Goal: Check status: Check status

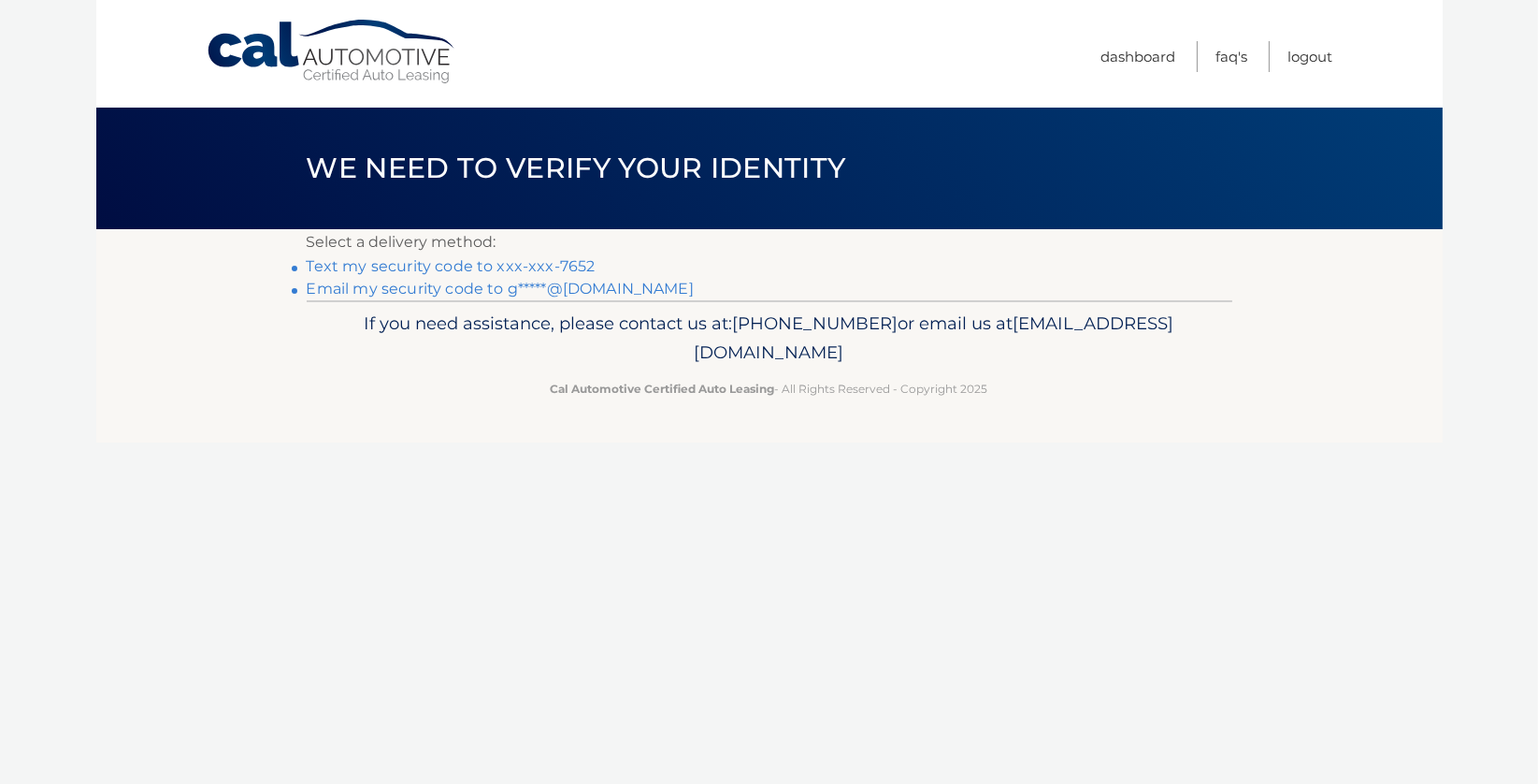
click at [581, 264] on link "Text my security code to xxx-xxx-7652" at bounding box center [450, 266] width 289 height 18
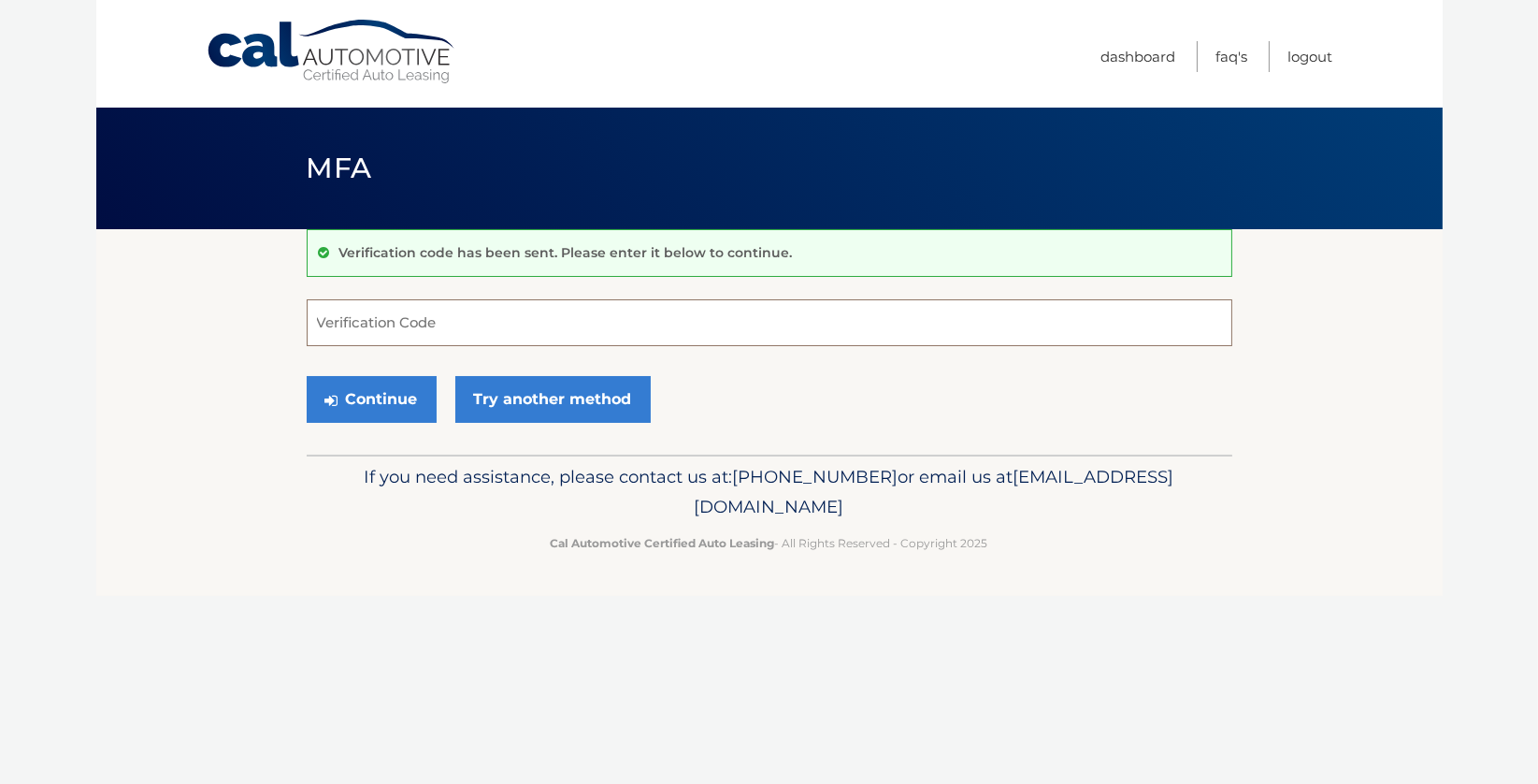
click at [361, 316] on input "Verification Code" at bounding box center [769, 323] width 925 height 47
type input "030031"
click at [373, 395] on button "Continue" at bounding box center [371, 400] width 130 height 47
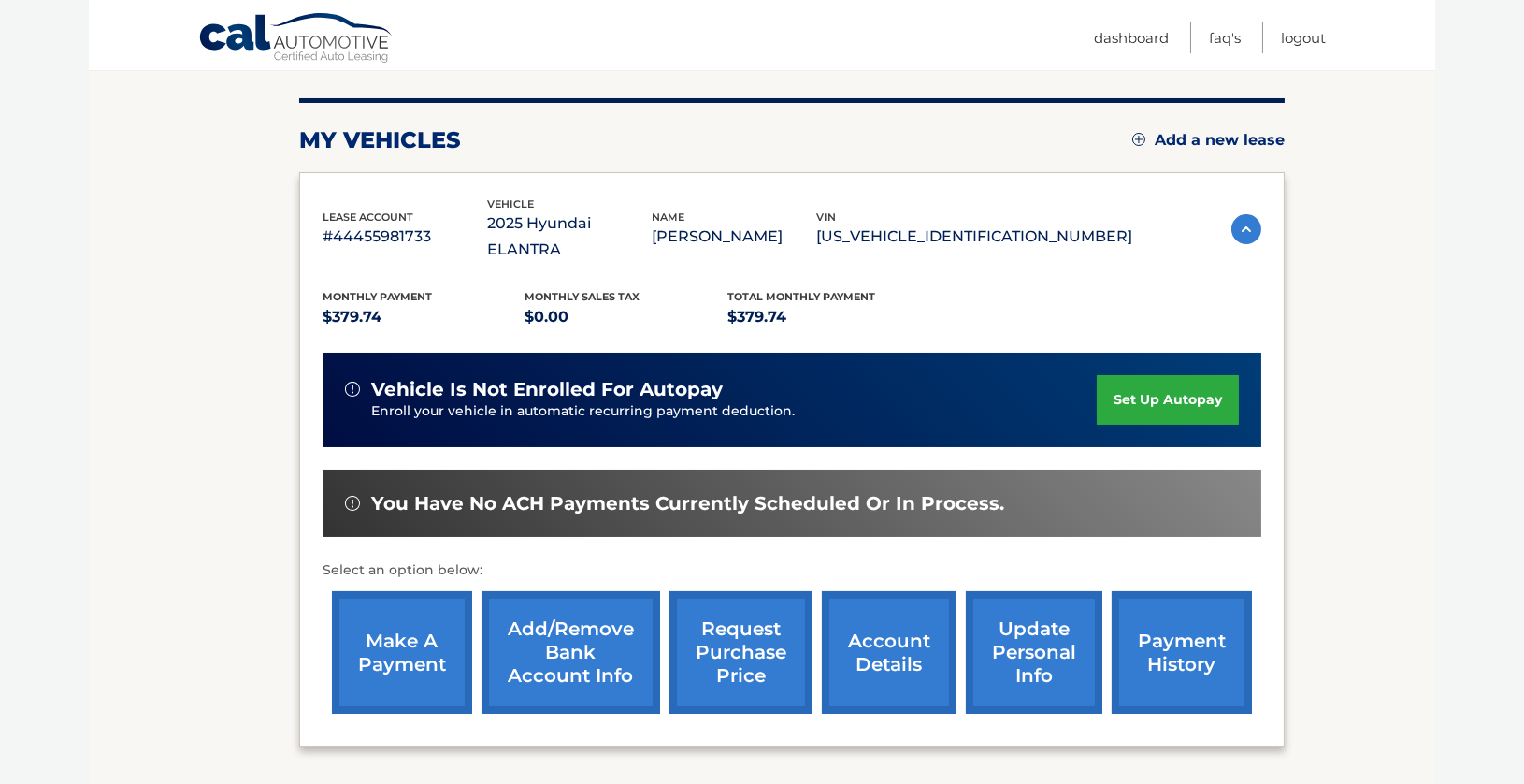
scroll to position [187, 0]
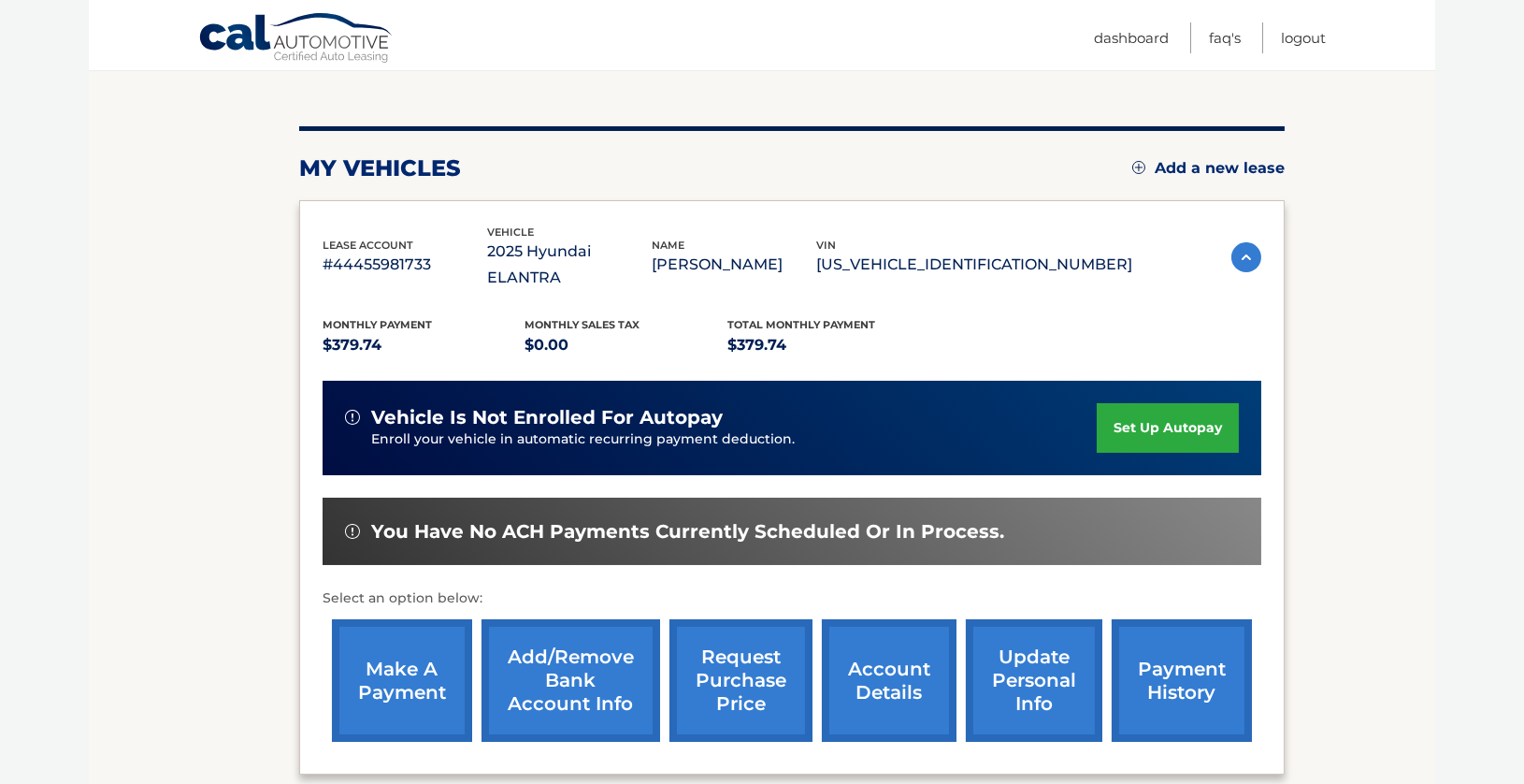
click at [1163, 645] on link "payment history" at bounding box center [1182, 680] width 140 height 122
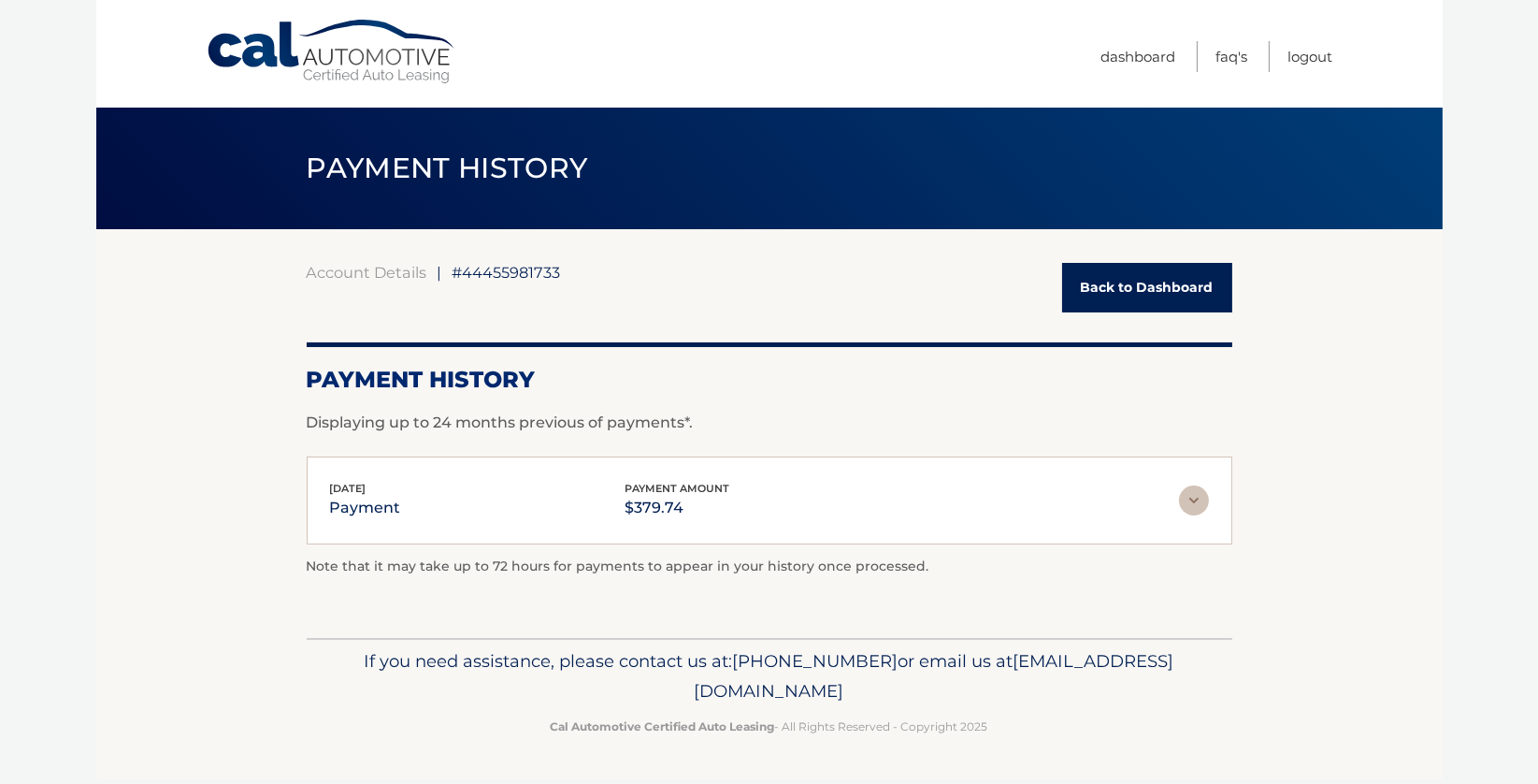
click at [520, 276] on span "#44455981733" at bounding box center [506, 272] width 108 height 19
click at [1168, 278] on link "Back to Dashboard" at bounding box center [1147, 287] width 171 height 50
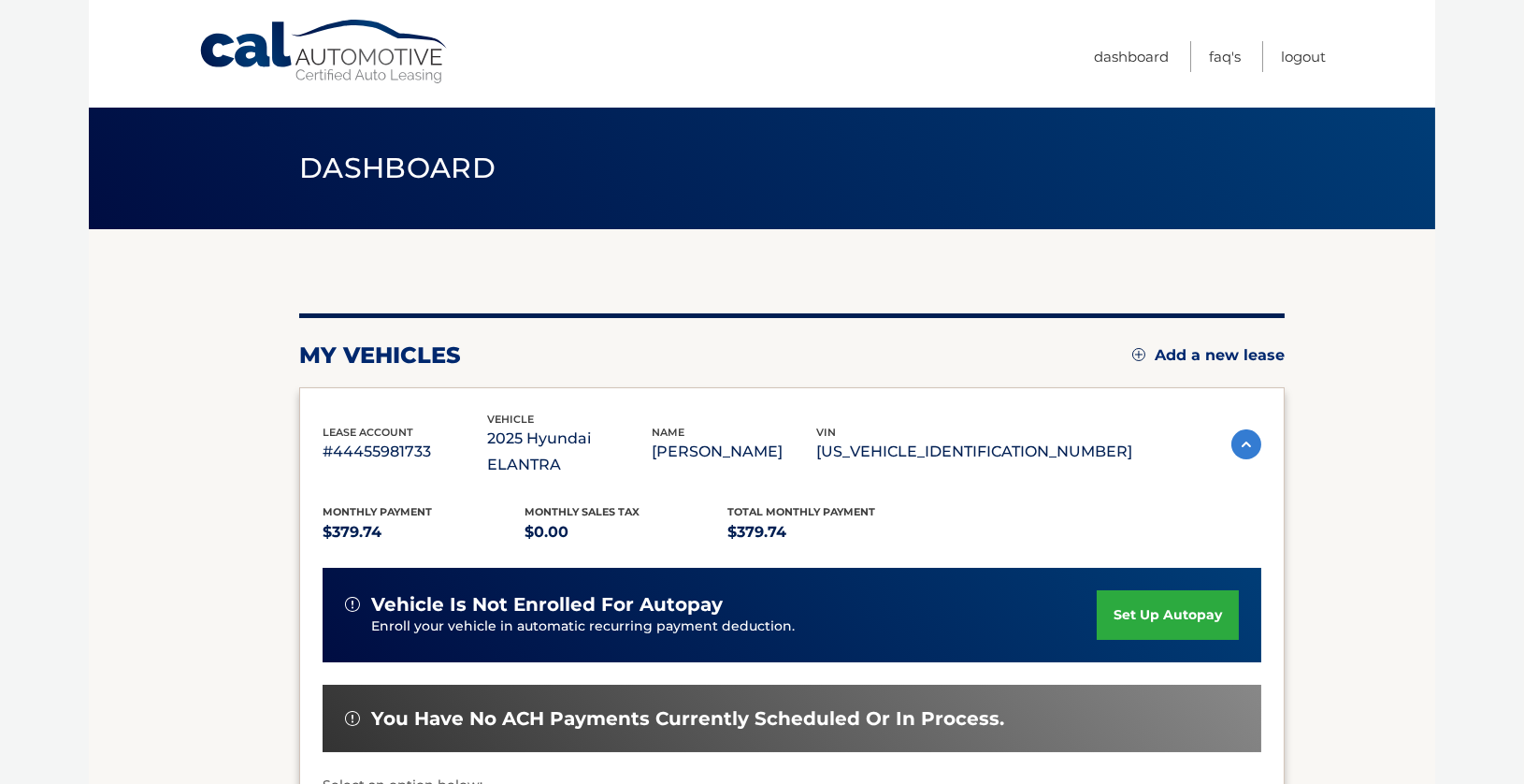
click at [1244, 434] on img at bounding box center [1247, 444] width 30 height 30
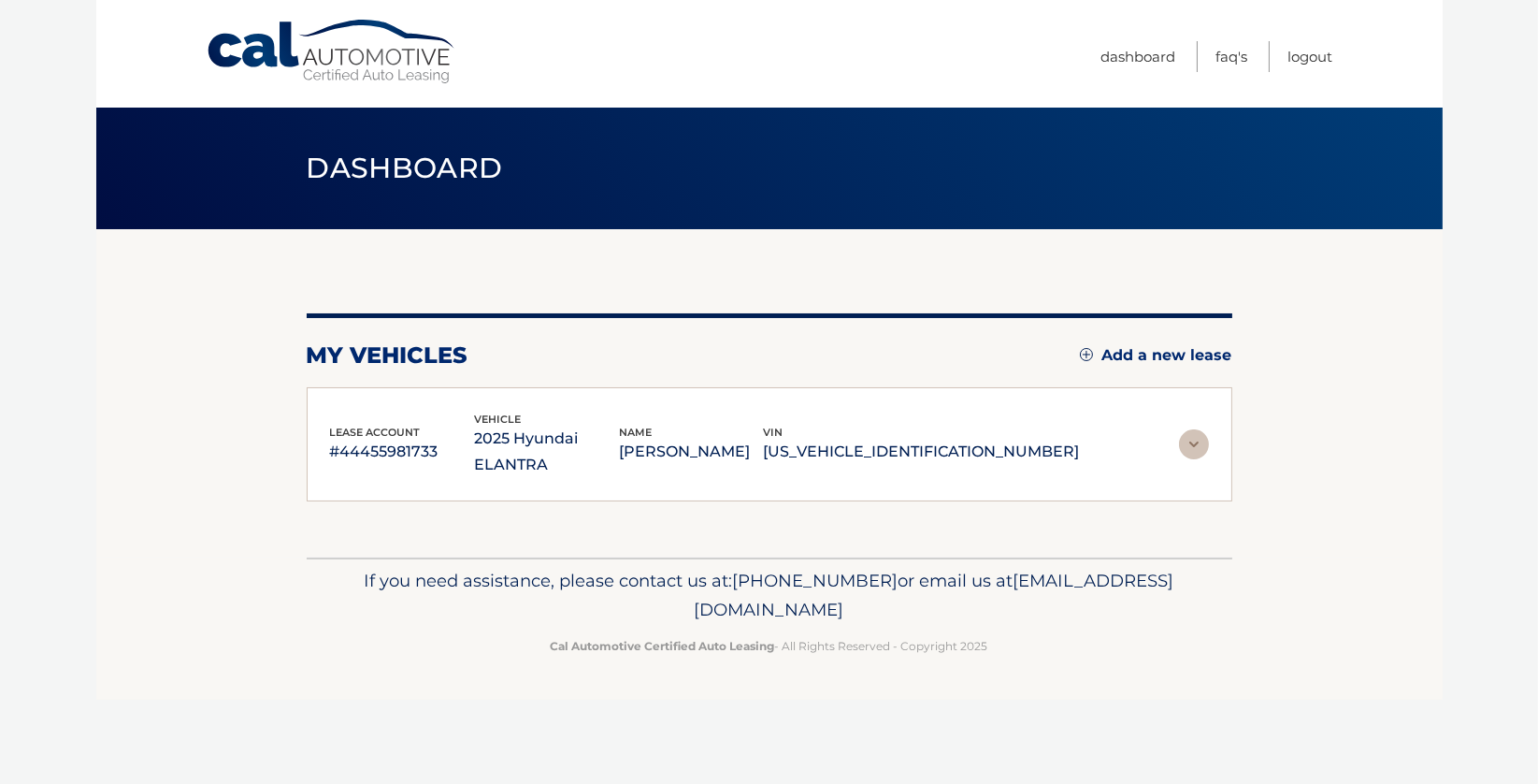
click at [403, 438] on p "#44455981733" at bounding box center [402, 451] width 145 height 26
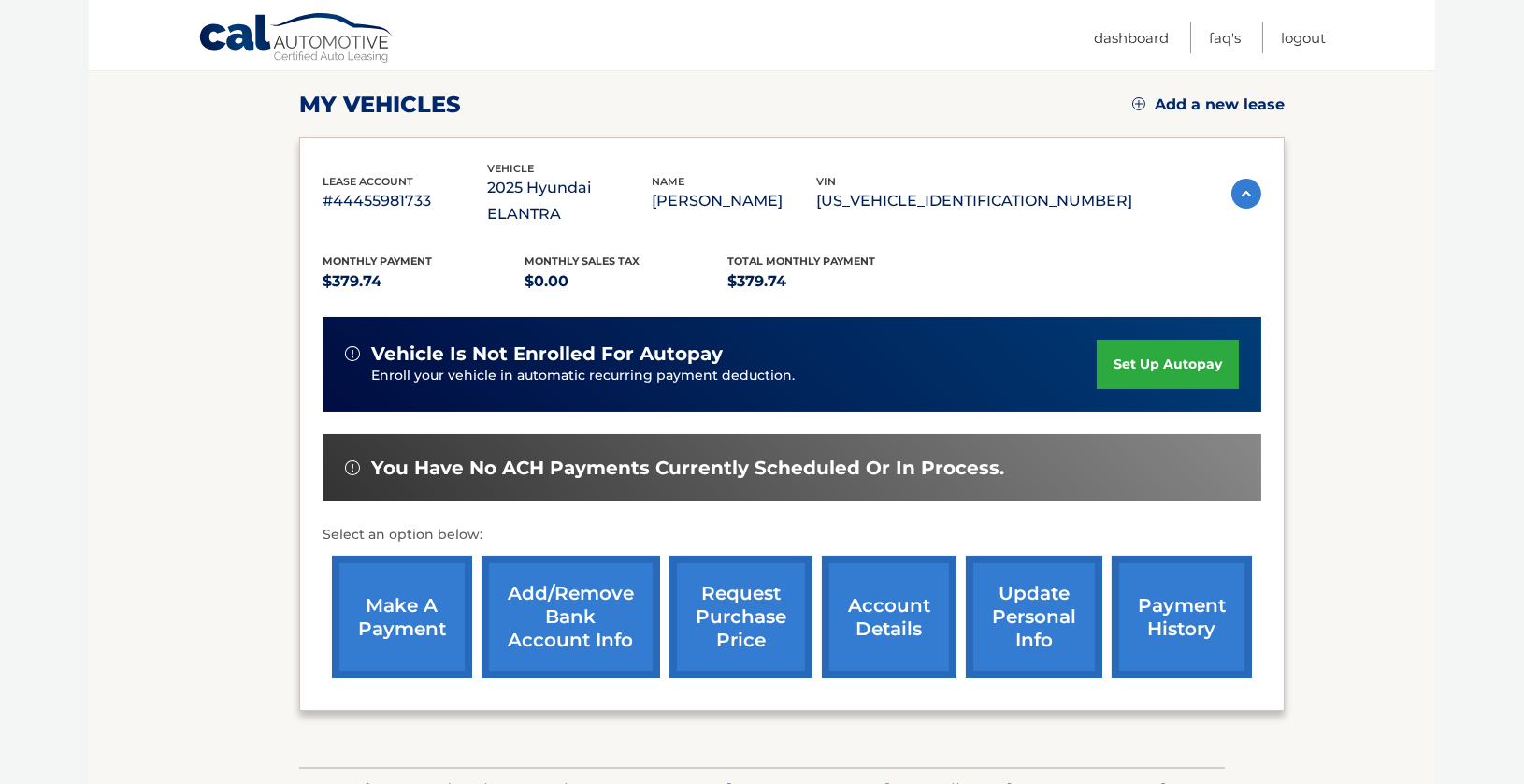
scroll to position [281, 0]
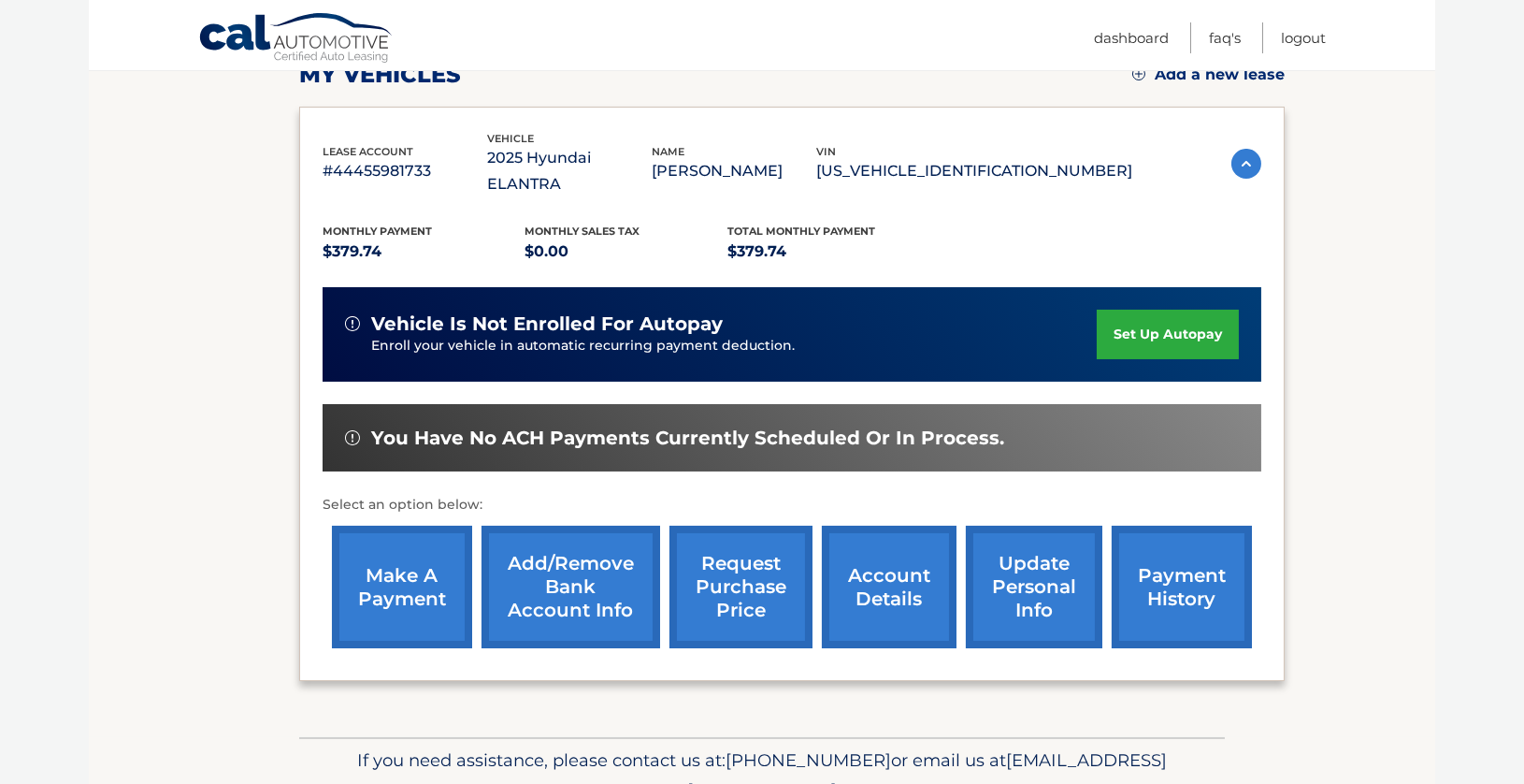
click at [921, 552] on link "account details" at bounding box center [889, 587] width 135 height 122
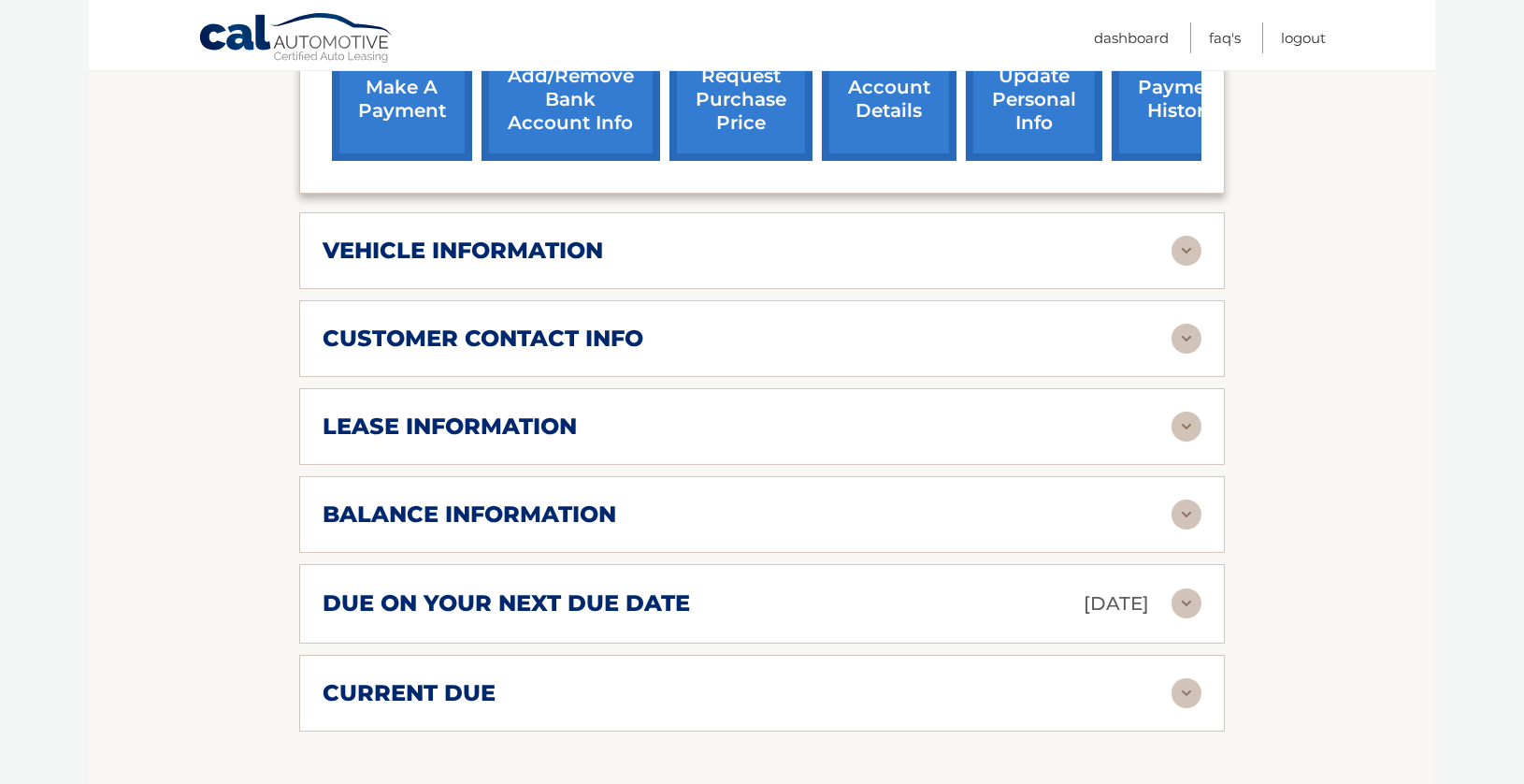
scroll to position [841, 0]
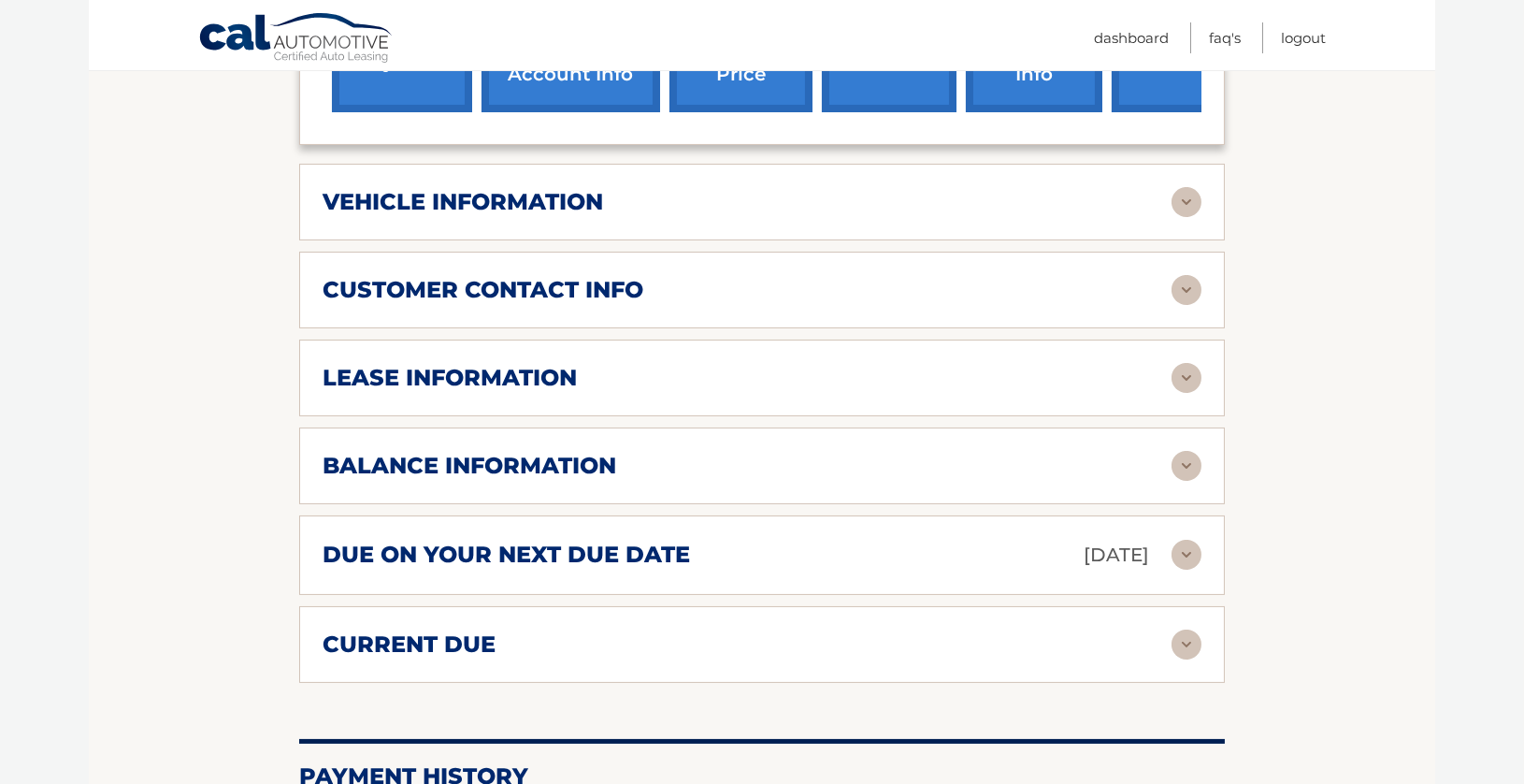
click at [1176, 629] on img at bounding box center [1187, 645] width 30 height 30
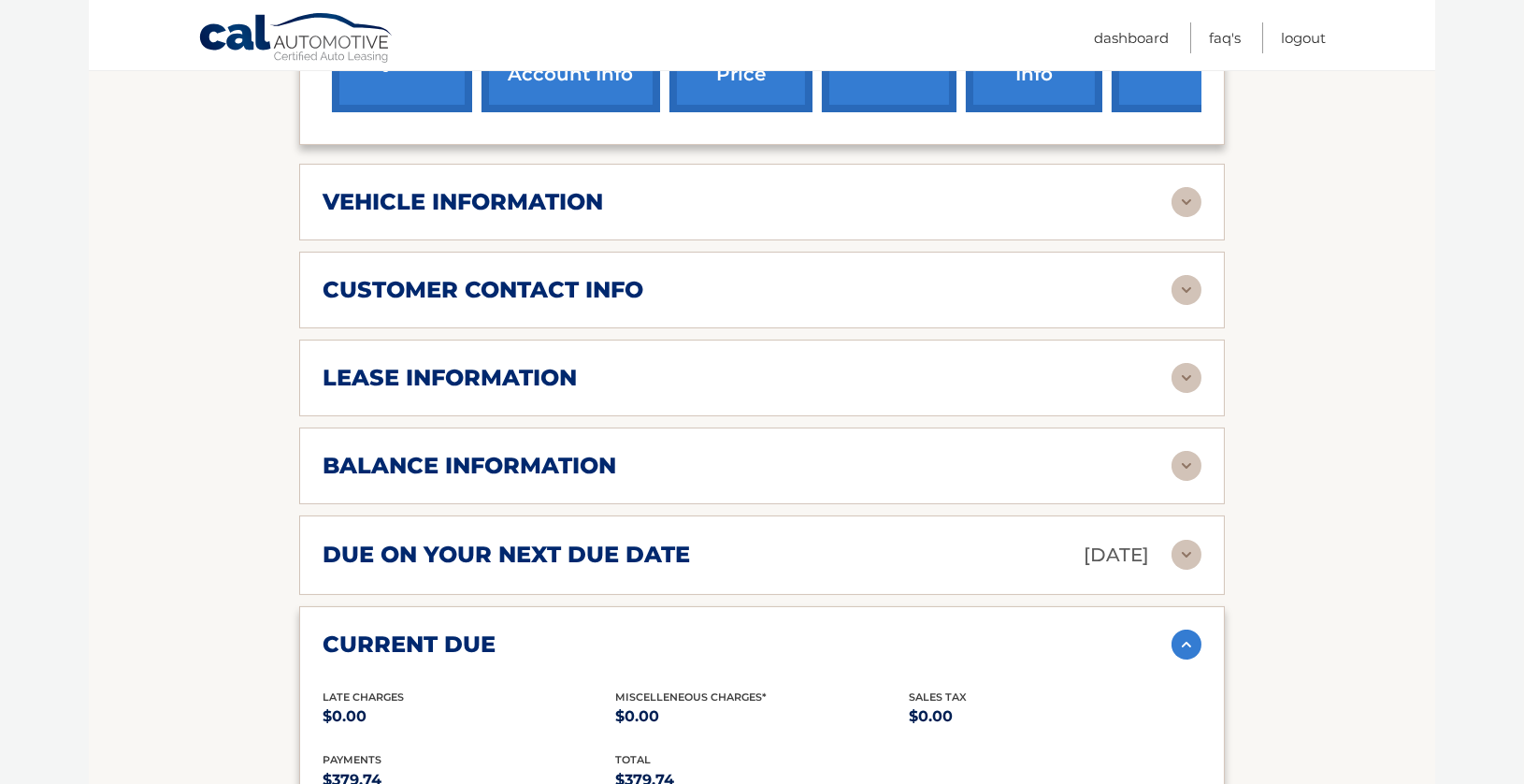
click at [1188, 540] on img at bounding box center [1187, 555] width 30 height 30
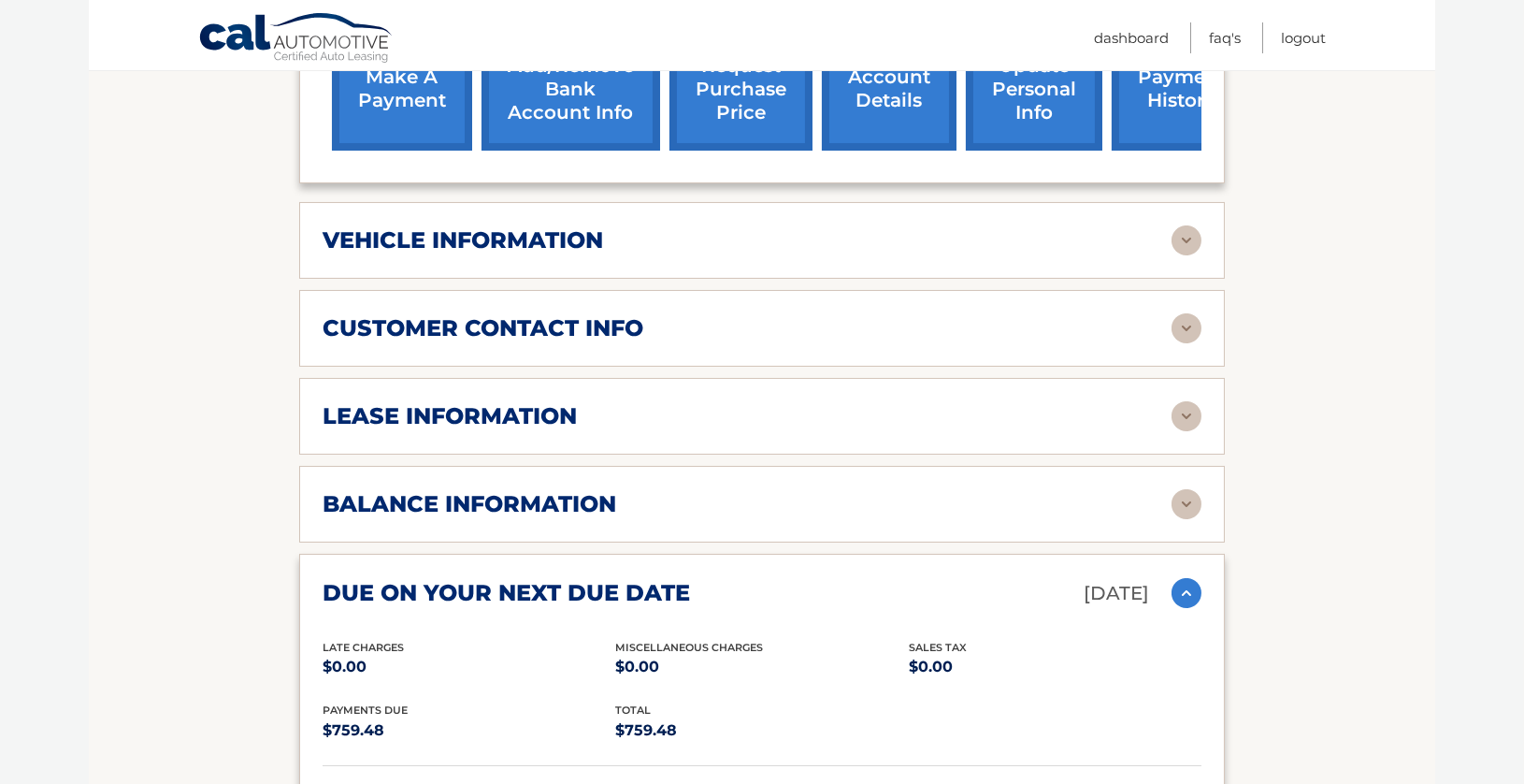
scroll to position [467, 0]
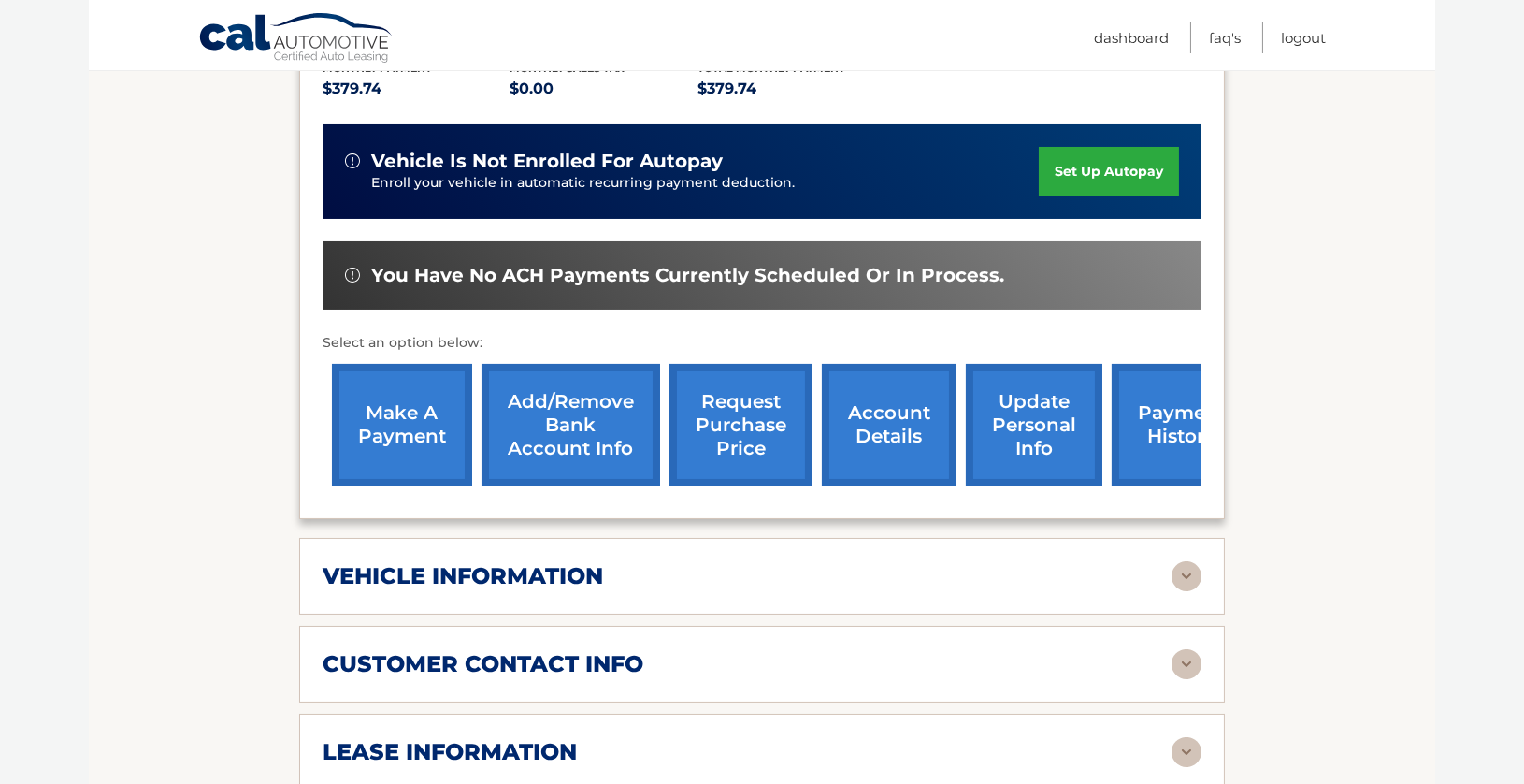
click at [1129, 415] on link "payment history" at bounding box center [1182, 425] width 140 height 122
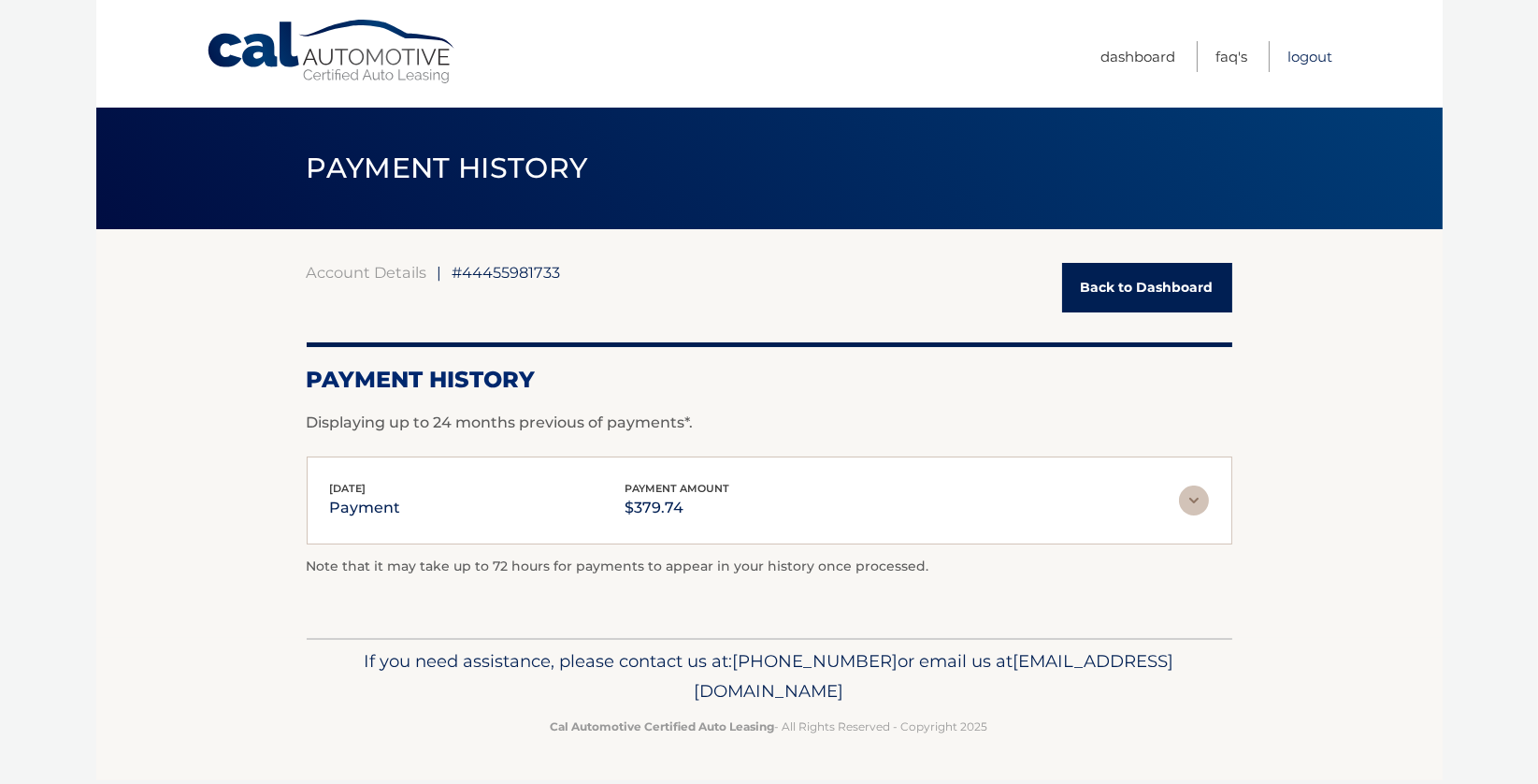
click at [1311, 56] on link "Logout" at bounding box center [1311, 57] width 45 height 31
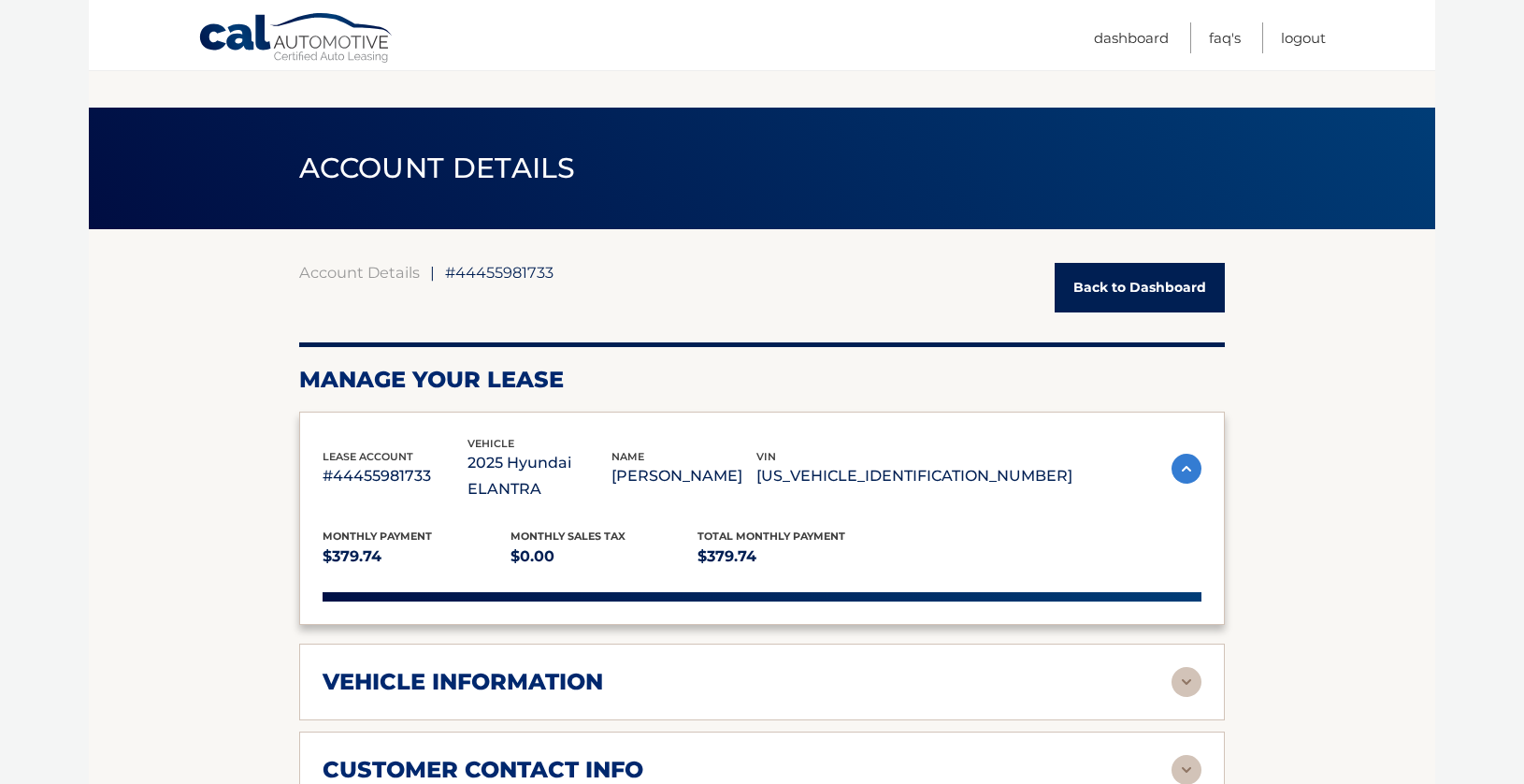
scroll to position [464, 0]
